Goal: Transaction & Acquisition: Purchase product/service

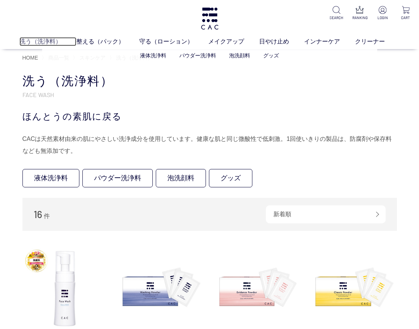
click at [36, 41] on link "洗う（洗浄料）" at bounding box center [47, 41] width 57 height 9
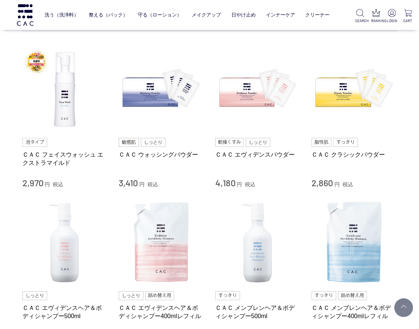
scroll to position [187, 0]
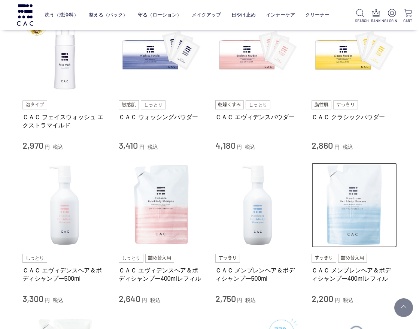
click at [371, 211] on img at bounding box center [354, 204] width 85 height 85
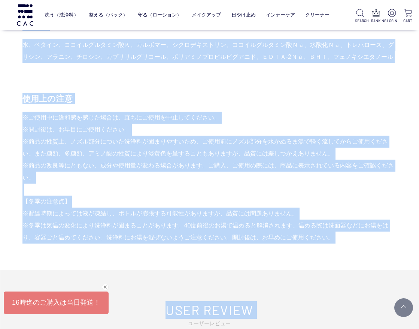
scroll to position [799, 0]
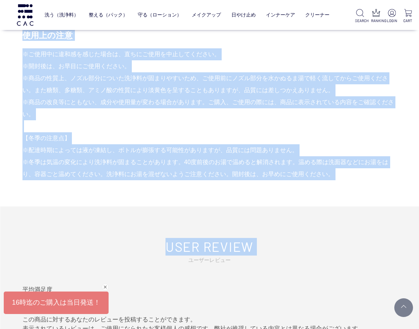
drag, startPoint x: 24, startPoint y: 92, endPoint x: 335, endPoint y: 168, distance: 319.7
copy div "lore ipsumdolorsitametconse、769％adipiscingeli。 seddoeiusmod、temporincididuntut。…"
